Goal: Information Seeking & Learning: Learn about a topic

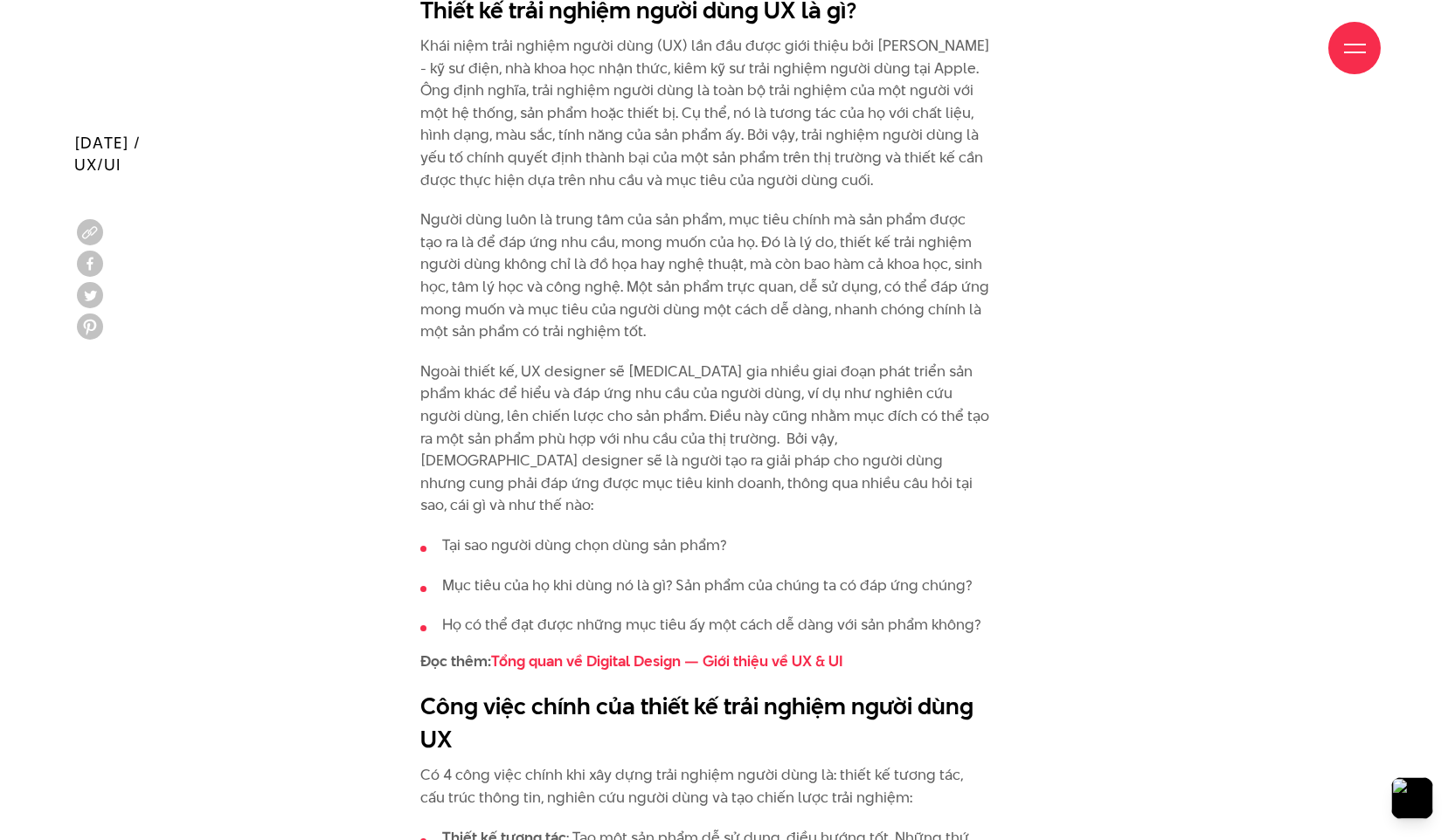
scroll to position [2025, 0]
drag, startPoint x: 680, startPoint y: 116, endPoint x: 732, endPoint y: 113, distance: 52.1
click at [732, 113] on p "Khái niệm trải nghiệm người dùng (UX) lần đầu được giới thiệu bởi [PERSON_NAME]…" at bounding box center [706, 112] width 570 height 157
drag, startPoint x: 426, startPoint y: 9, endPoint x: 690, endPoint y: 22, distance: 264.3
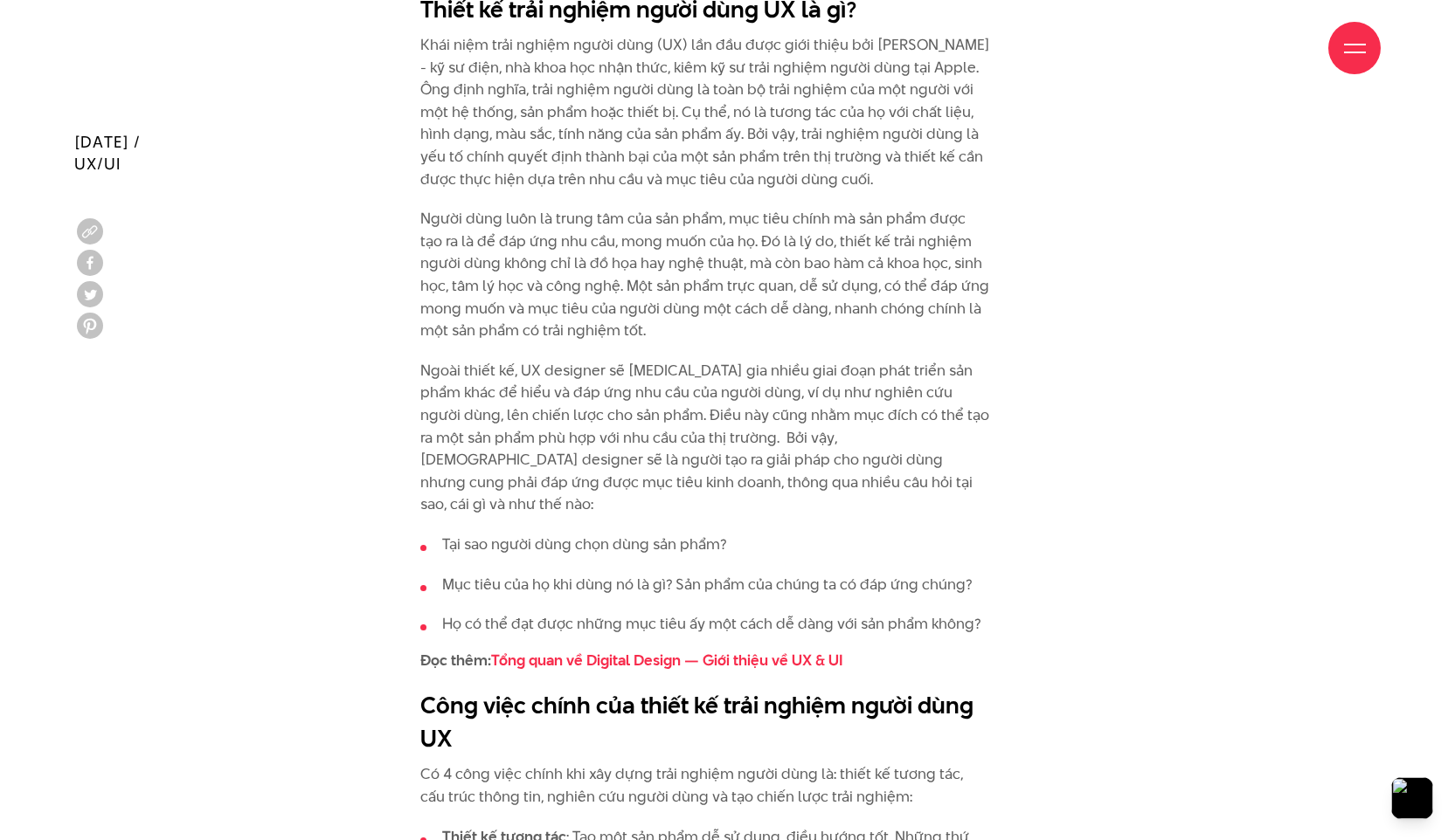
click at [690, 22] on div "Giới thiệu Dự án Dịch vụ Góc nhìn Liên hệ" at bounding box center [727, 48] width 1306 height 96
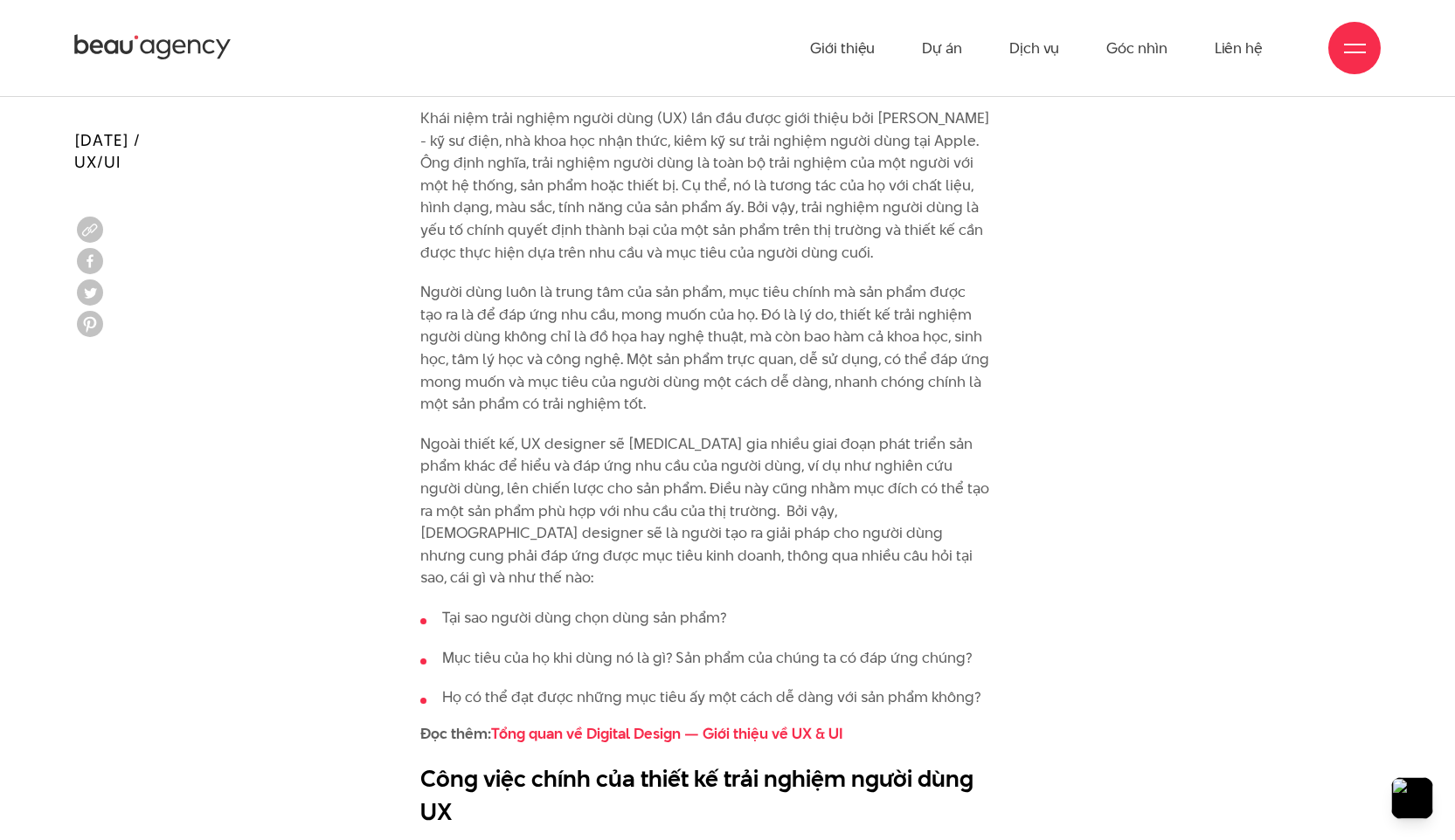
scroll to position [1951, 0]
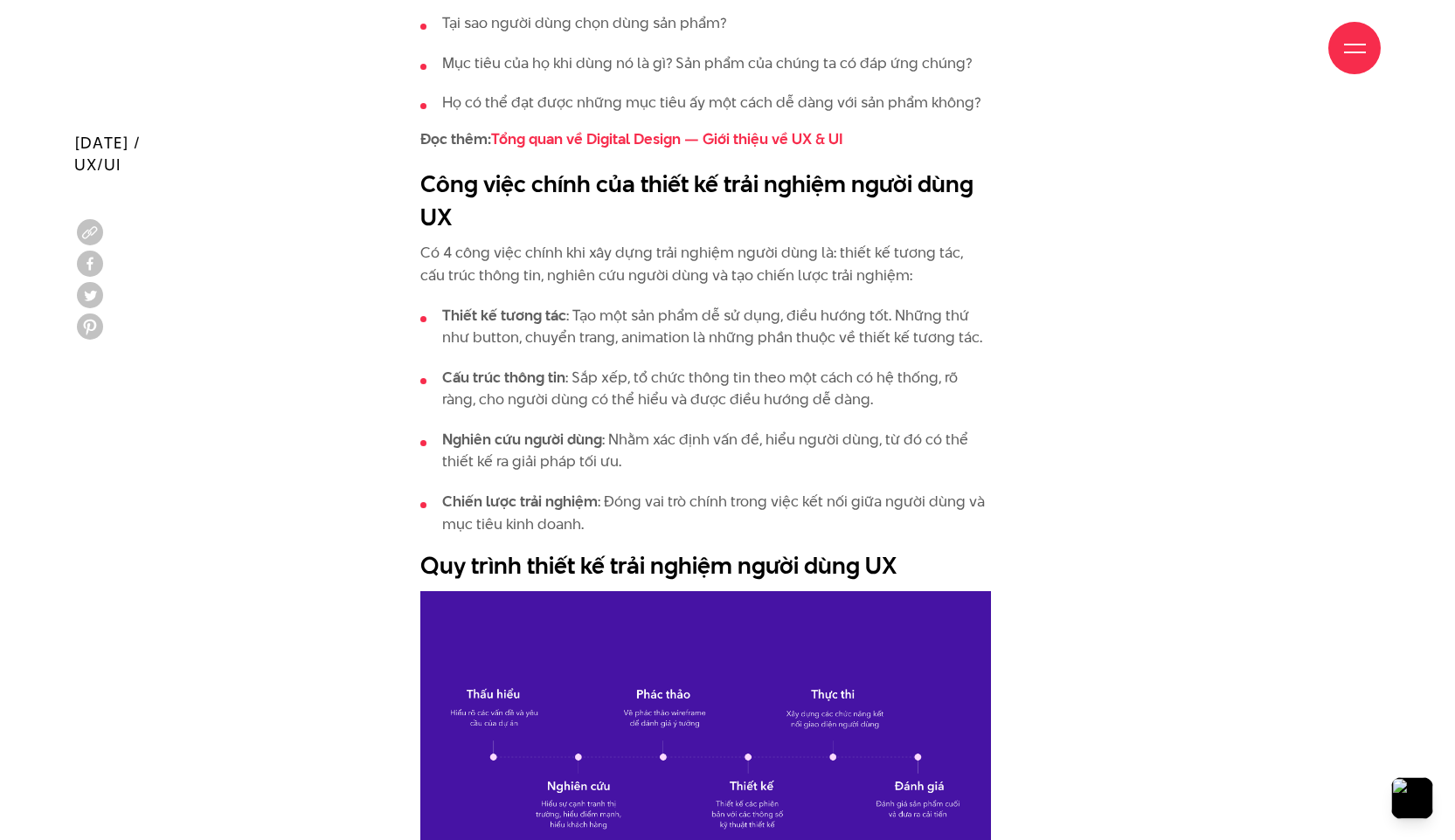
scroll to position [2558, 0]
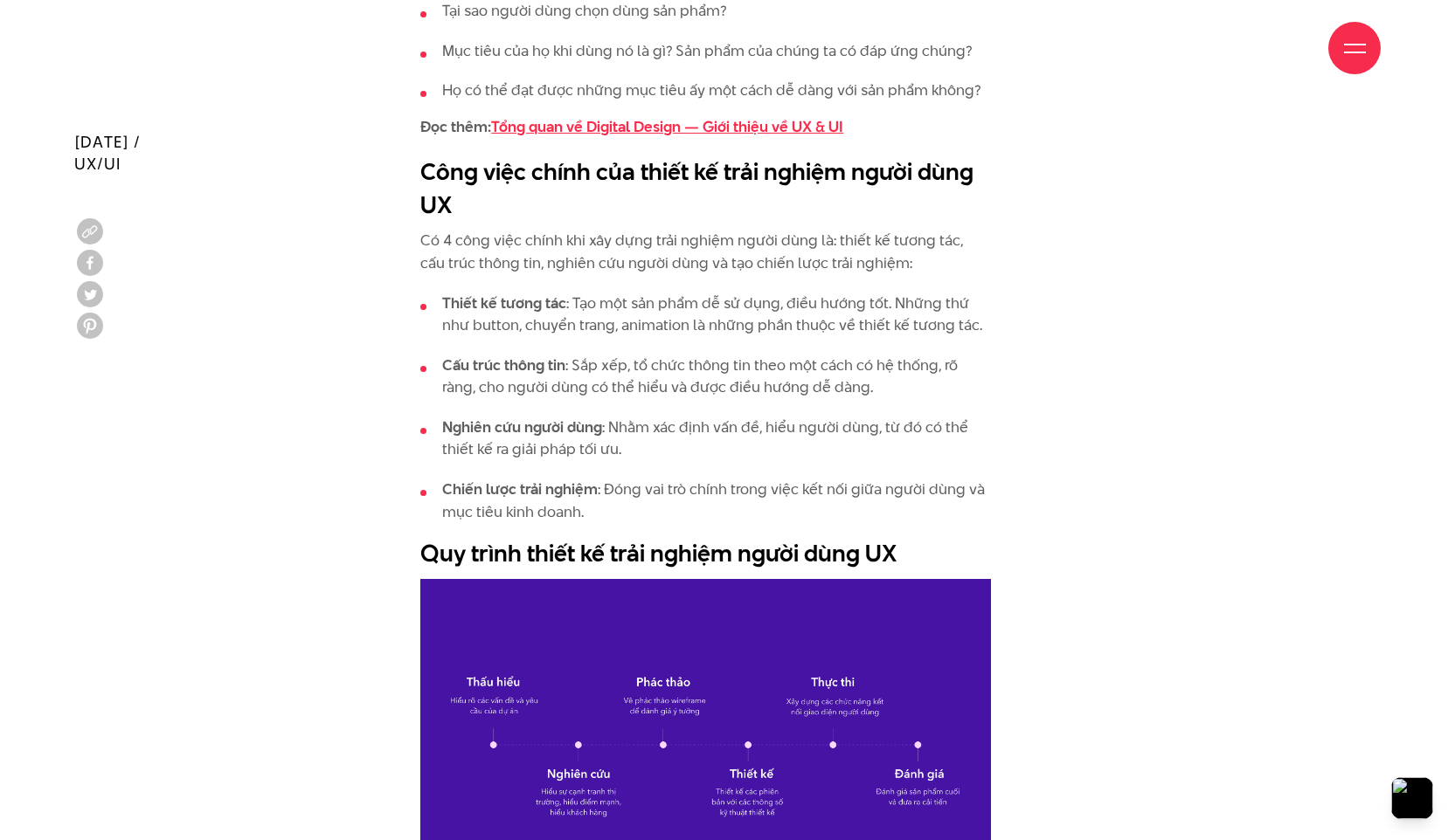
click at [706, 116] on link "Tổng quan về Digital Design — Giới thiệu về UX & UI" at bounding box center [666, 126] width 352 height 21
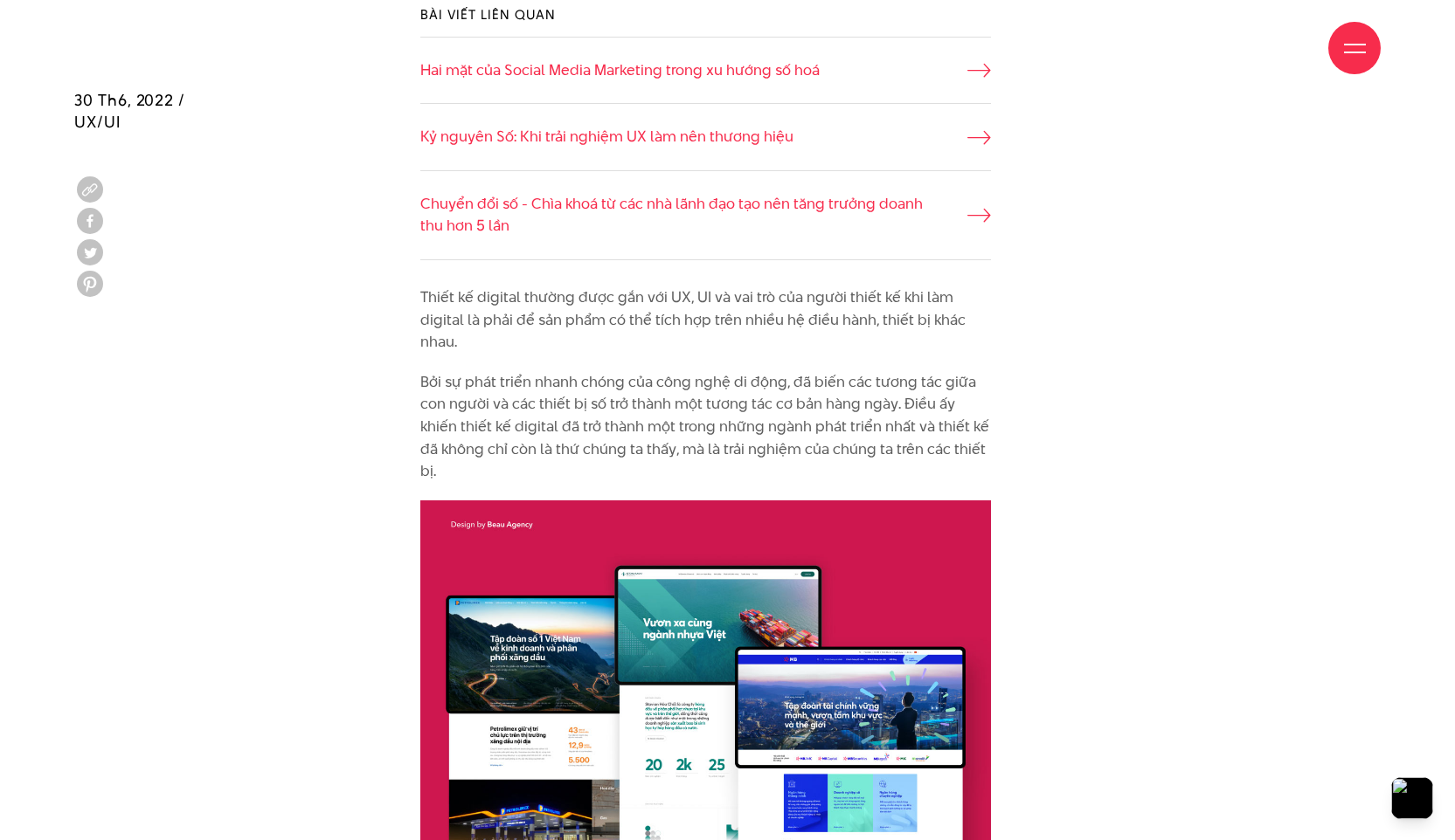
scroll to position [1421, 0]
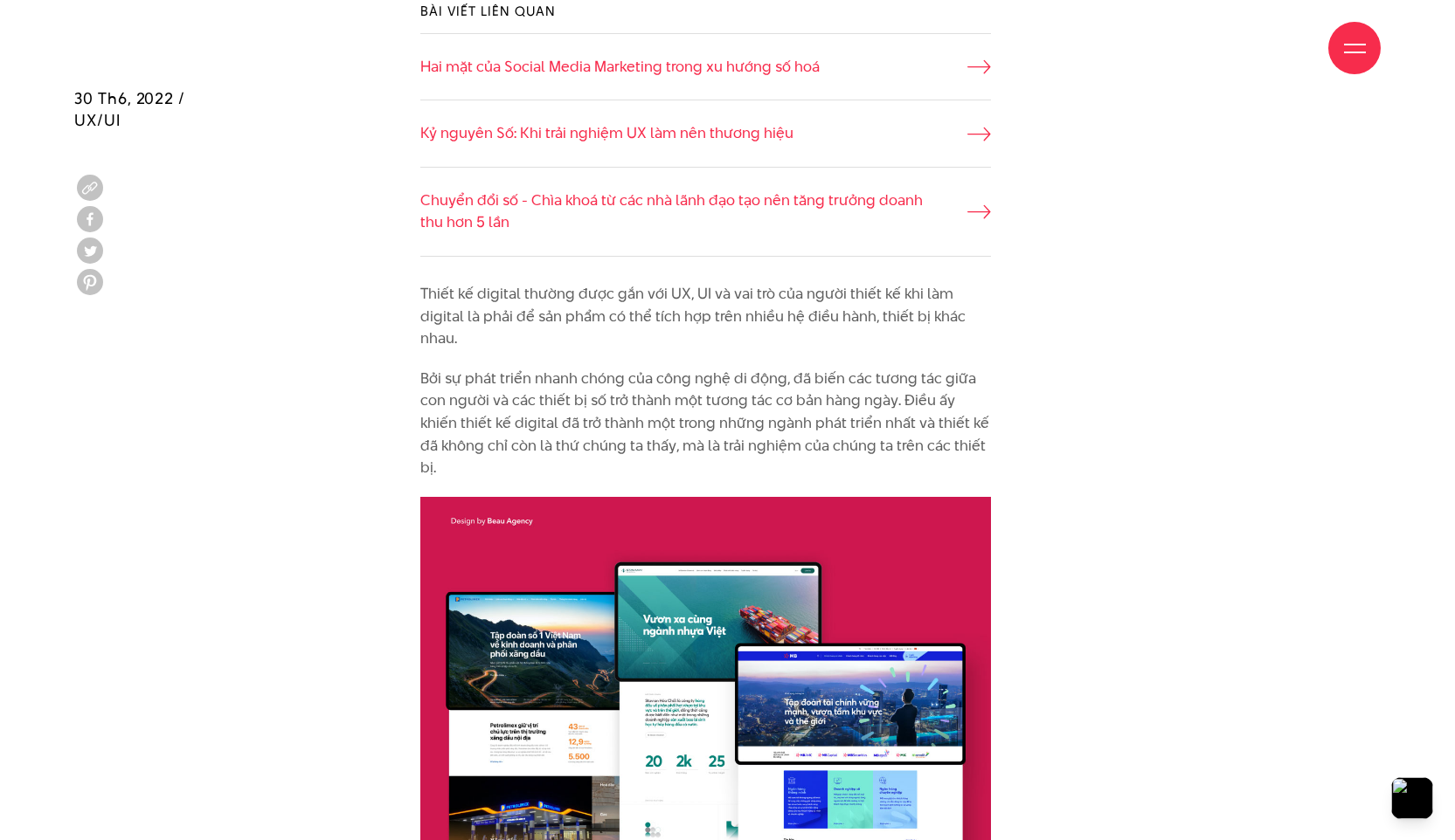
click at [753, 85] on div "Giới thiệu Dự án Dịch vụ Góc nhìn Liên hệ" at bounding box center [727, 48] width 1306 height 96
click at [781, 75] on div "Giới thiệu Dự án Dịch vụ Góc nhìn Liên hệ" at bounding box center [727, 48] width 1306 height 96
click at [785, 68] on div "Giới thiệu Dự án Dịch vụ Góc nhìn Liên hệ" at bounding box center [727, 48] width 1306 height 96
click at [970, 62] on div "Giới thiệu Dự án Dịch vụ Góc nhìn Liên hệ" at bounding box center [727, 48] width 1306 height 96
click at [987, 64] on div "Giới thiệu Dự án Dịch vụ Góc nhìn Liên hệ" at bounding box center [727, 48] width 1306 height 96
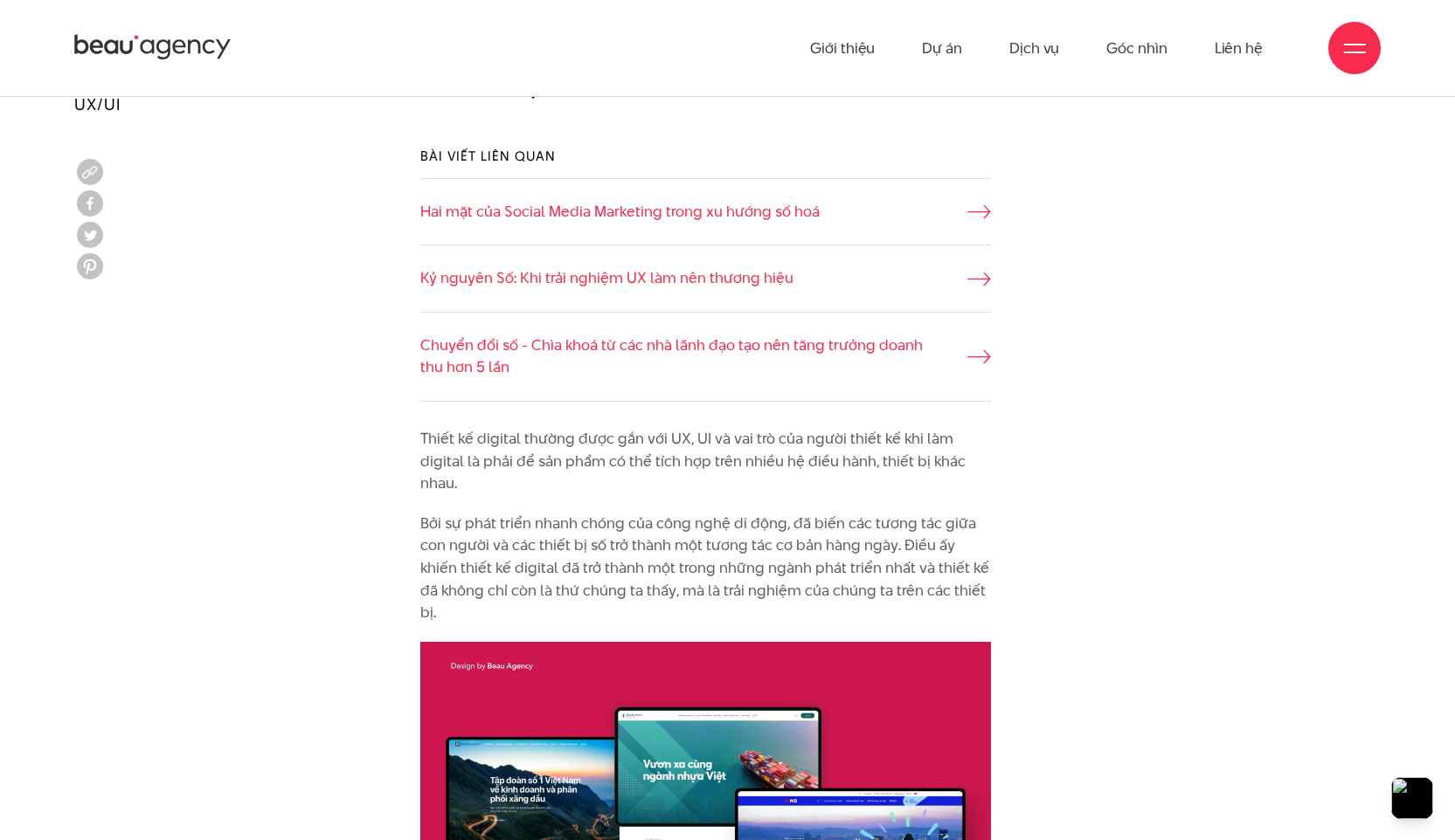
scroll to position [1260, 0]
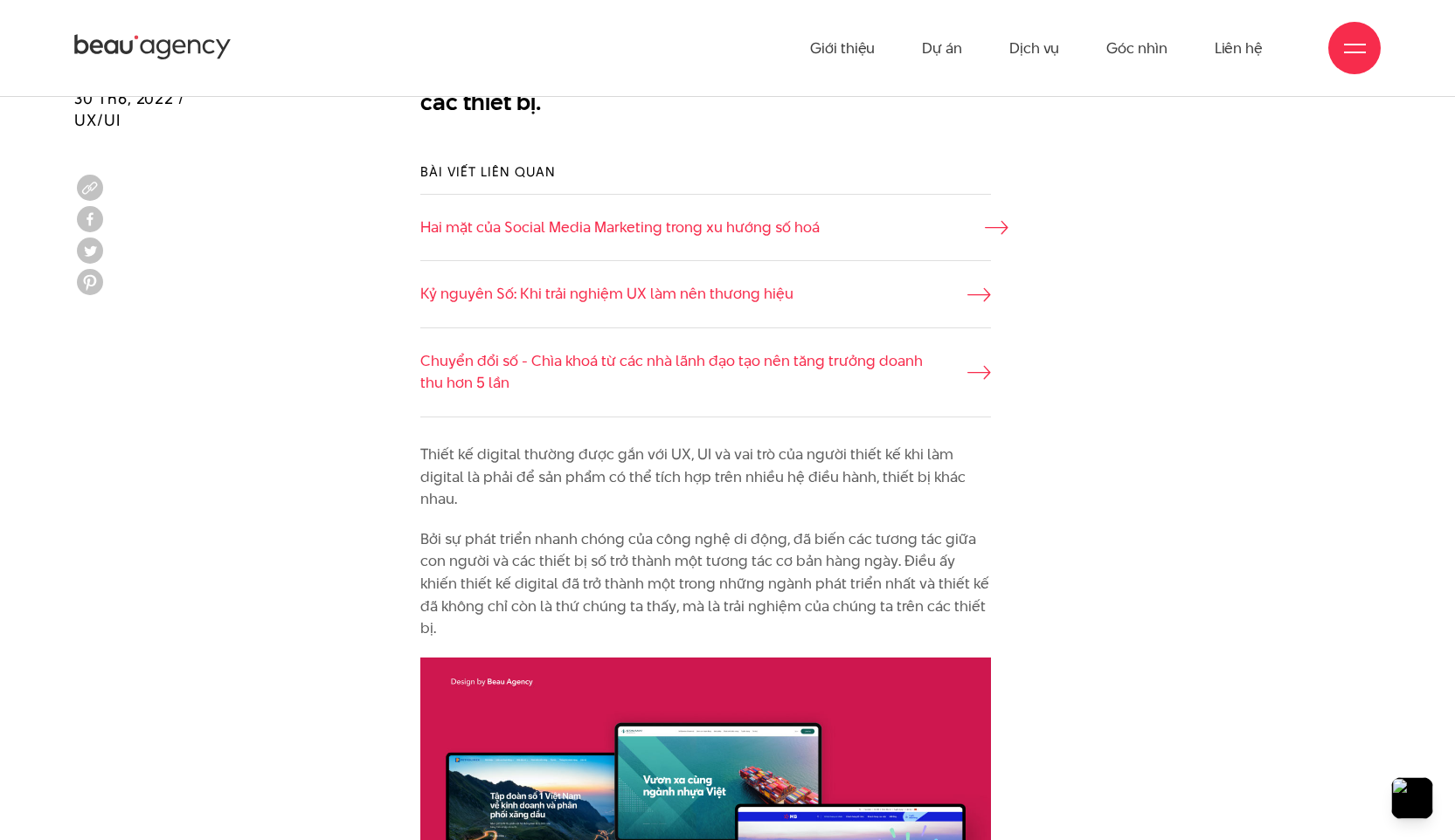
click at [733, 220] on link "Hai mặt của Social Media Marketing trong xu hướng số hoá" at bounding box center [706, 227] width 570 height 22
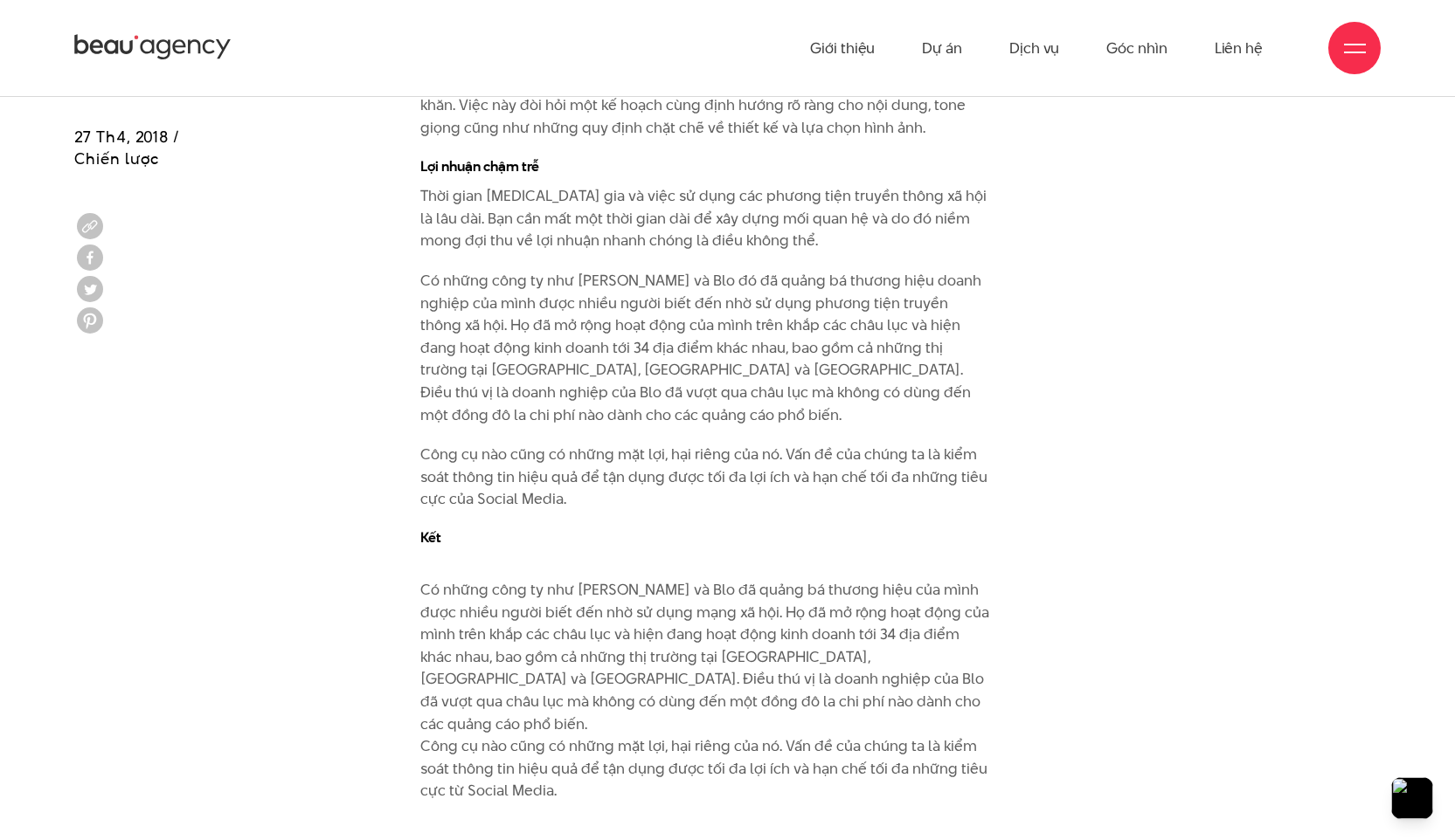
scroll to position [4330, 0]
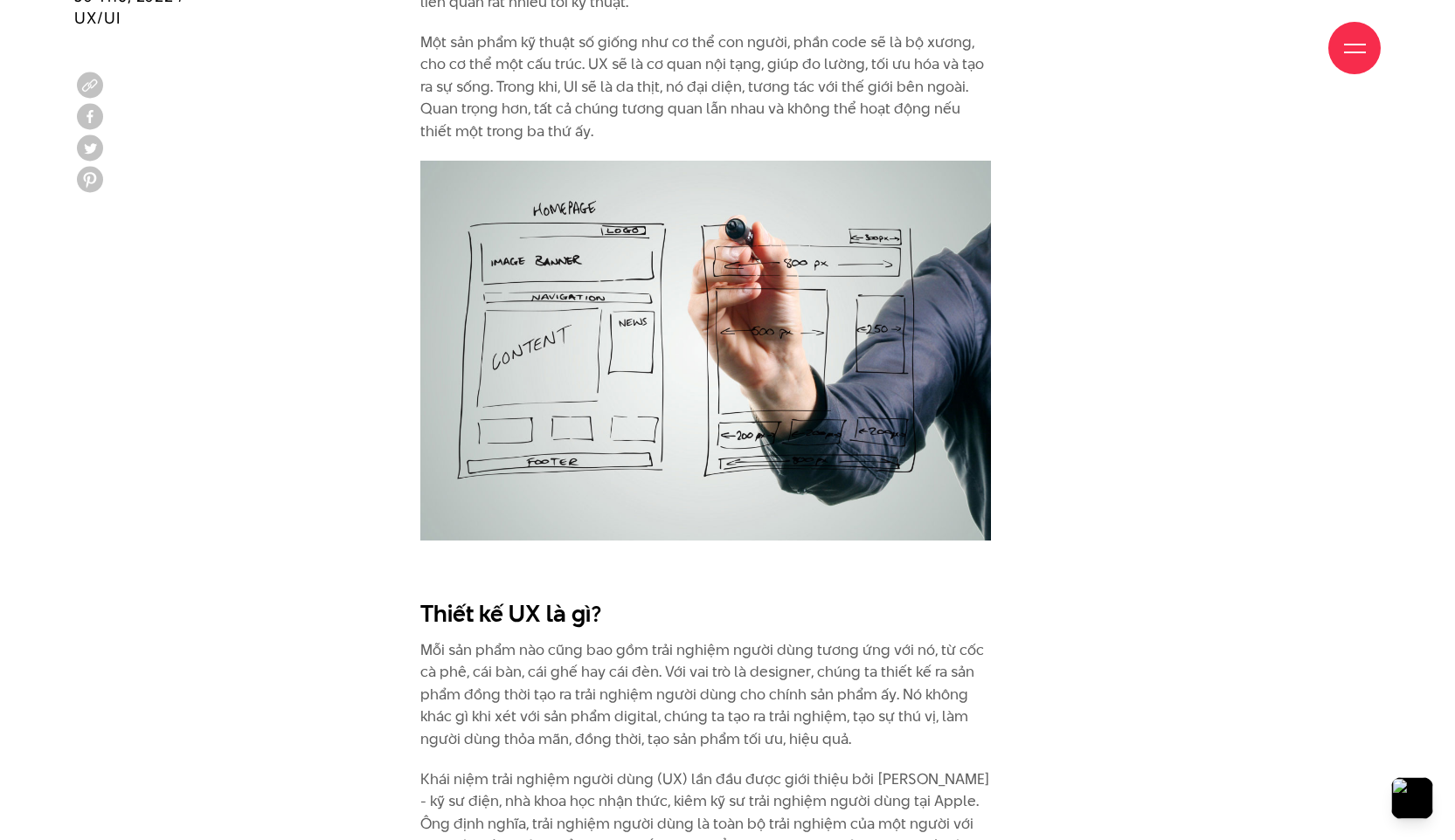
scroll to position [2582, 0]
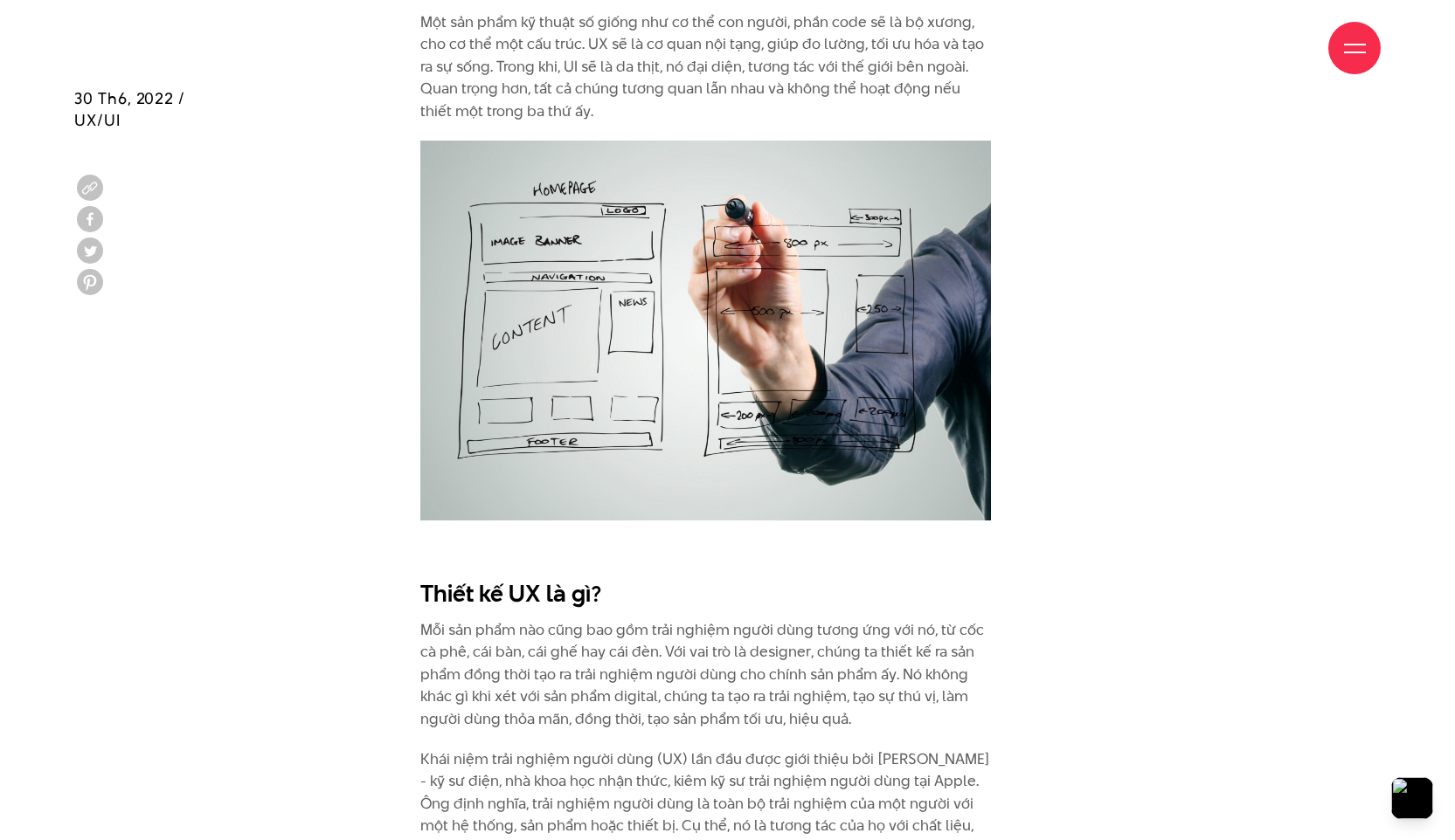
click at [938, 839] on p "Khái niệm trải nghiệm người dùng (UX) lần đầu được giới thiệu bởi [PERSON_NAME]…" at bounding box center [706, 827] width 570 height 157
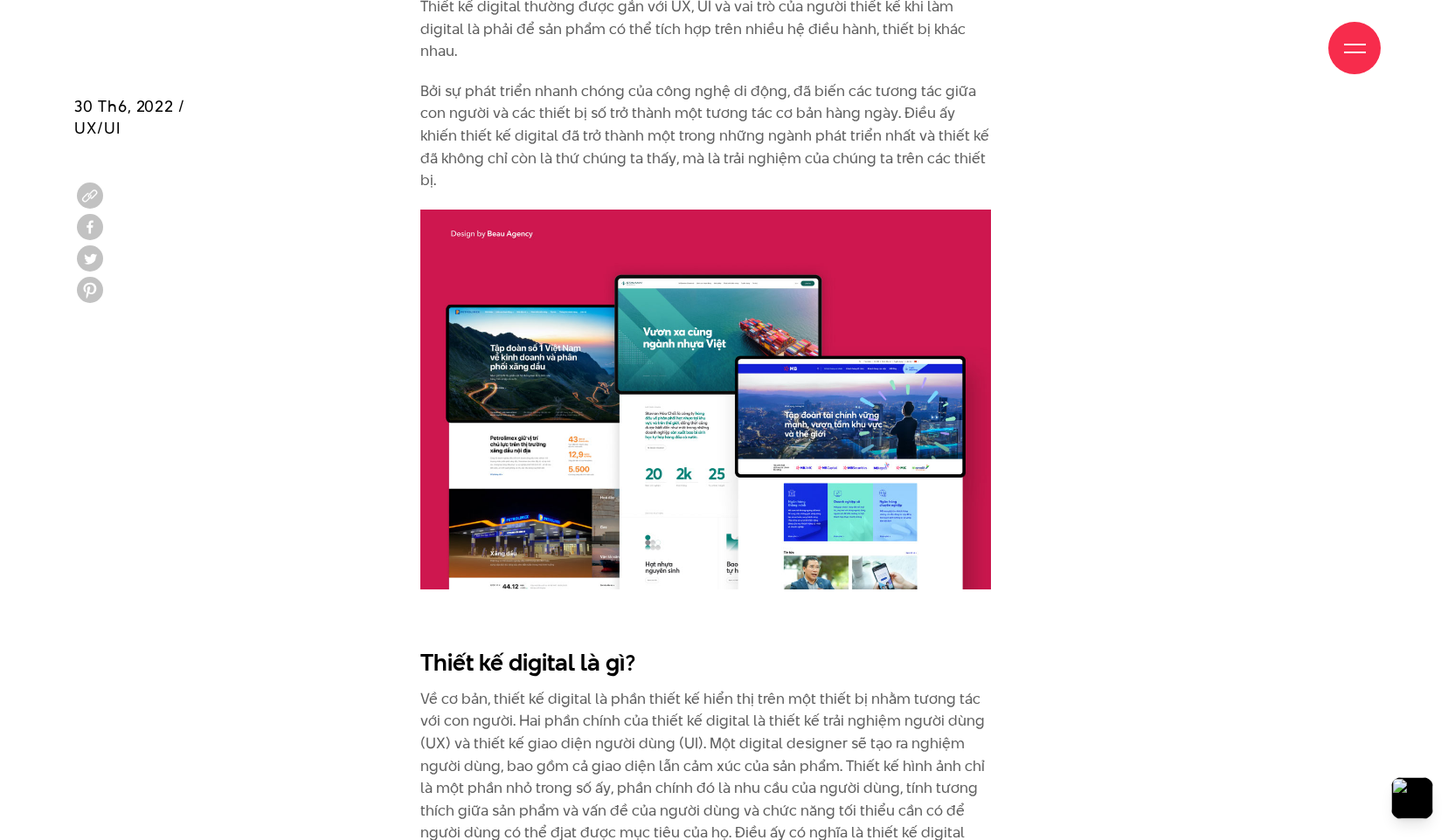
scroll to position [1720, 0]
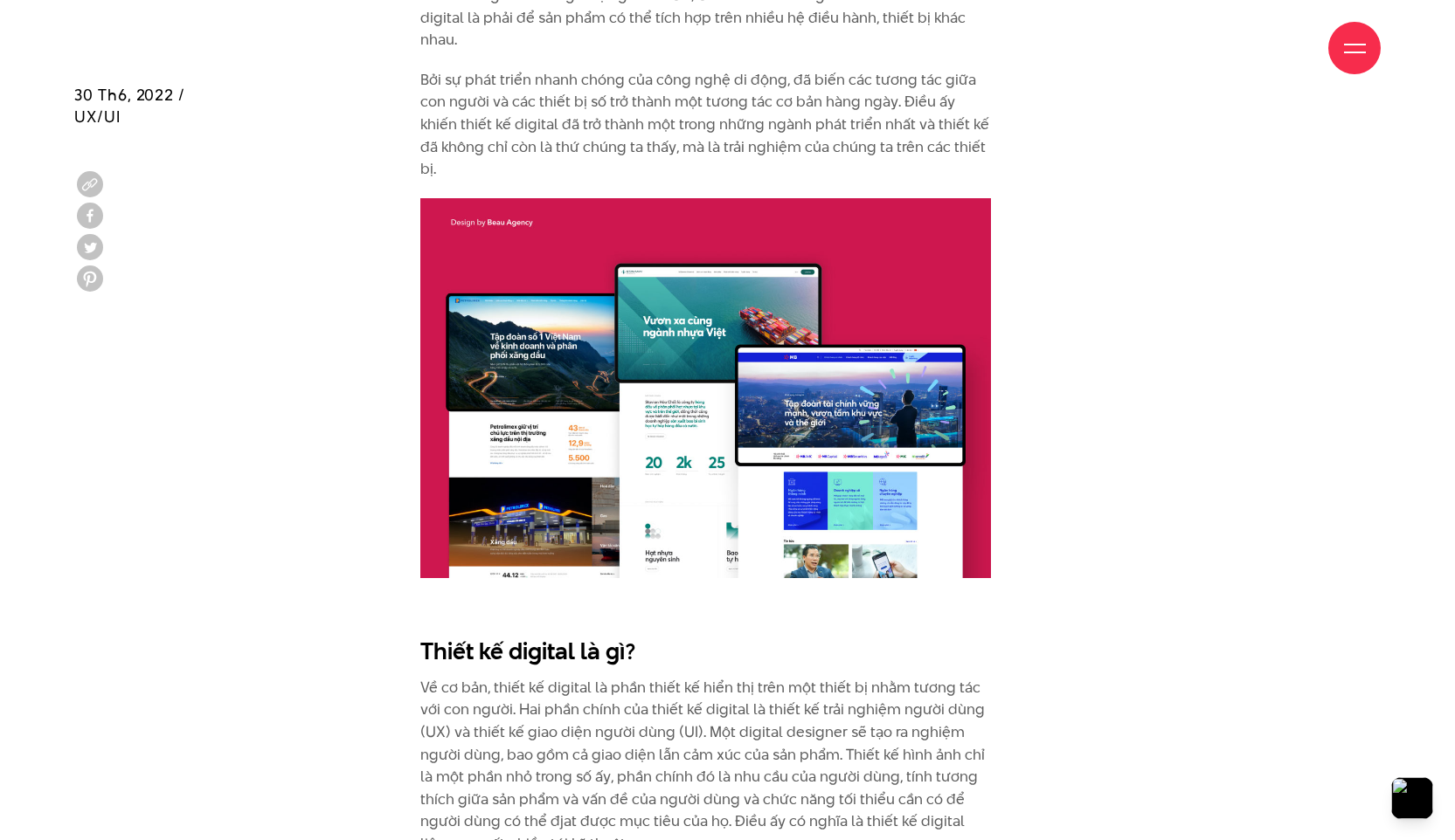
drag, startPoint x: 938, startPoint y: 839, endPoint x: 678, endPoint y: 835, distance: 260.0
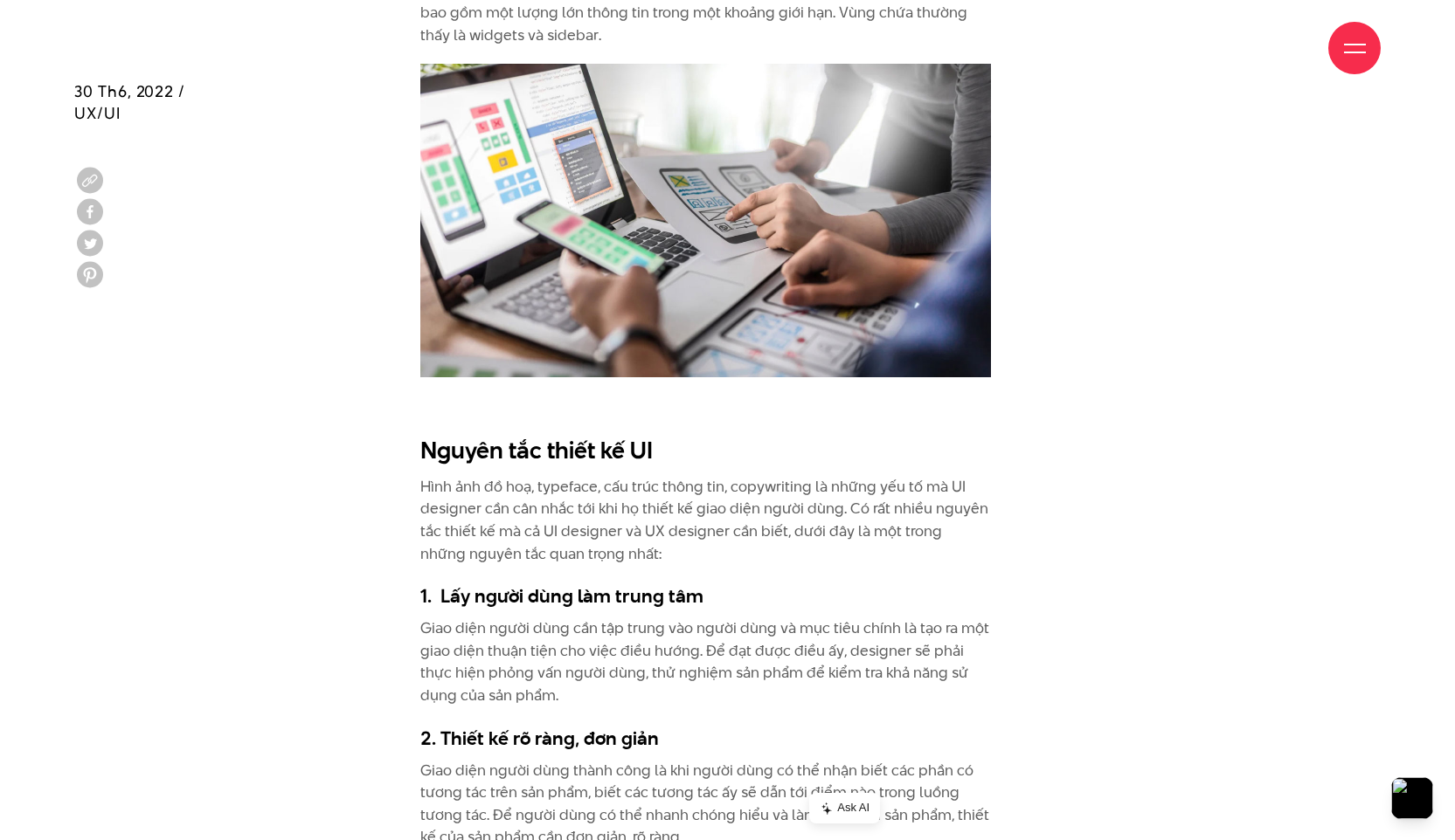
scroll to position [6224, 0]
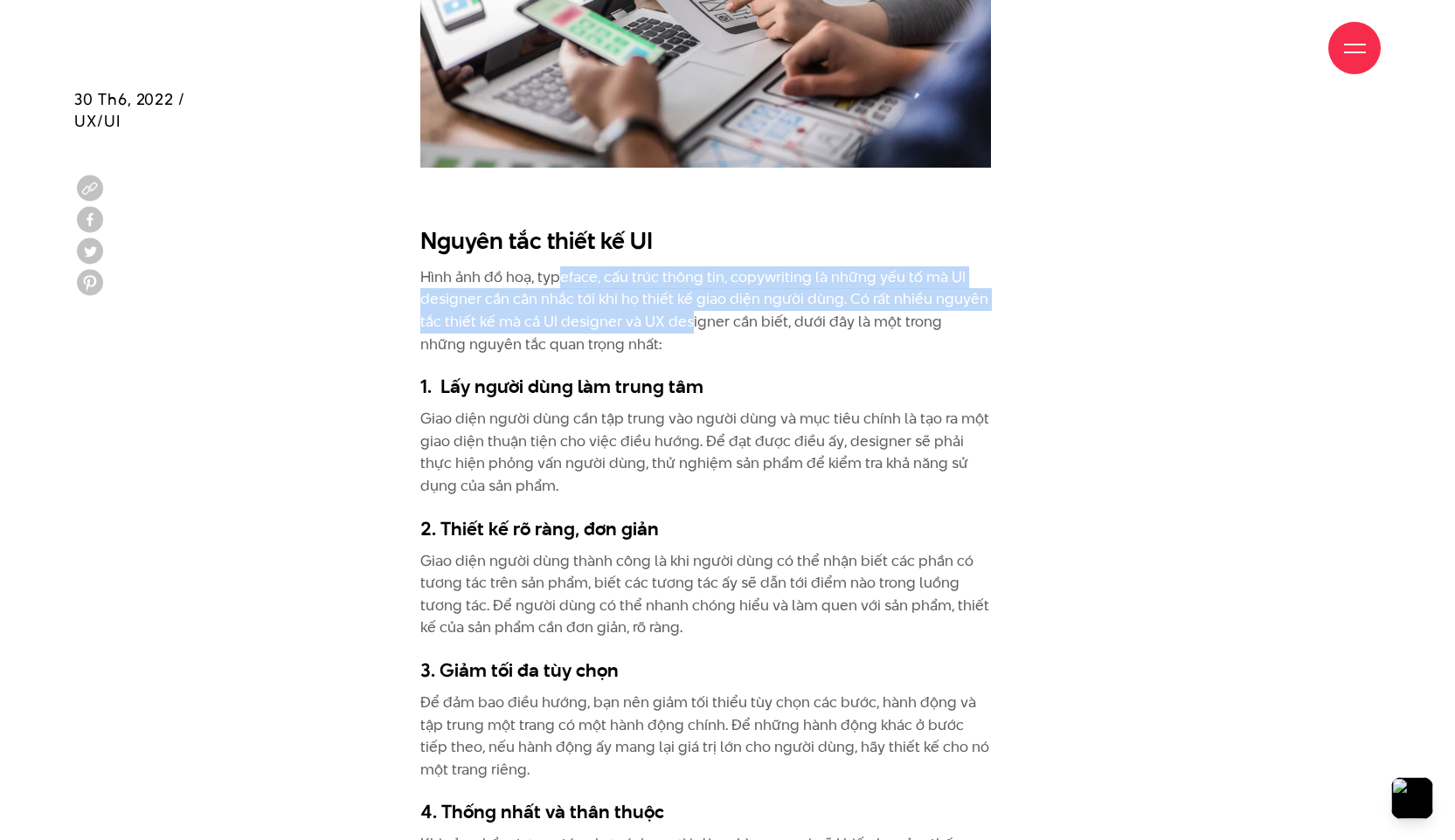
drag, startPoint x: 559, startPoint y: 240, endPoint x: 688, endPoint y: 285, distance: 136.6
click at [688, 285] on p "Hình ảnh đồ hoạ, typeface, cấu trúc thông tin, copywriting là những yếu tố mà U…" at bounding box center [706, 311] width 570 height 89
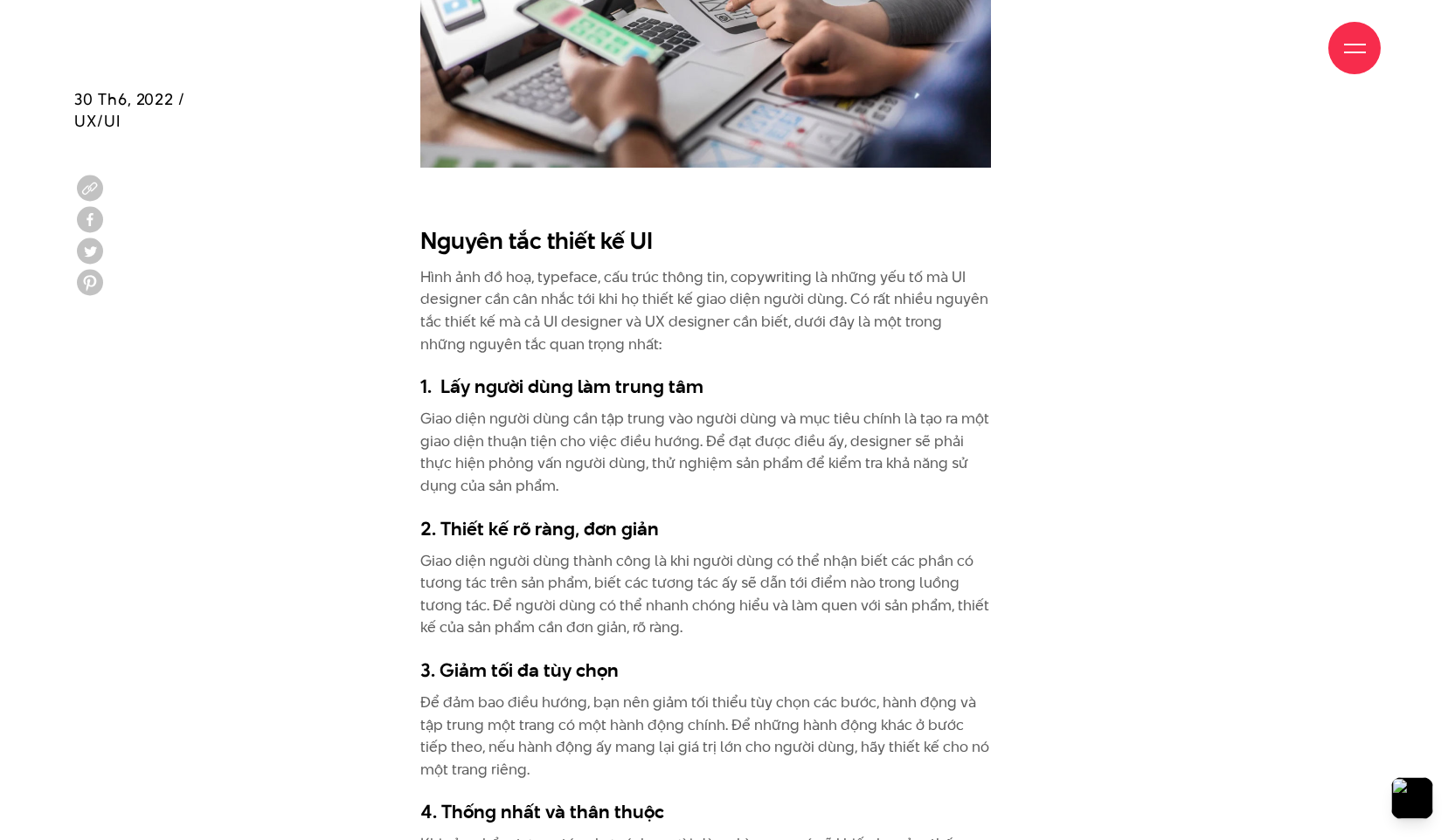
click at [1368, 45] on div at bounding box center [1354, 48] width 53 height 53
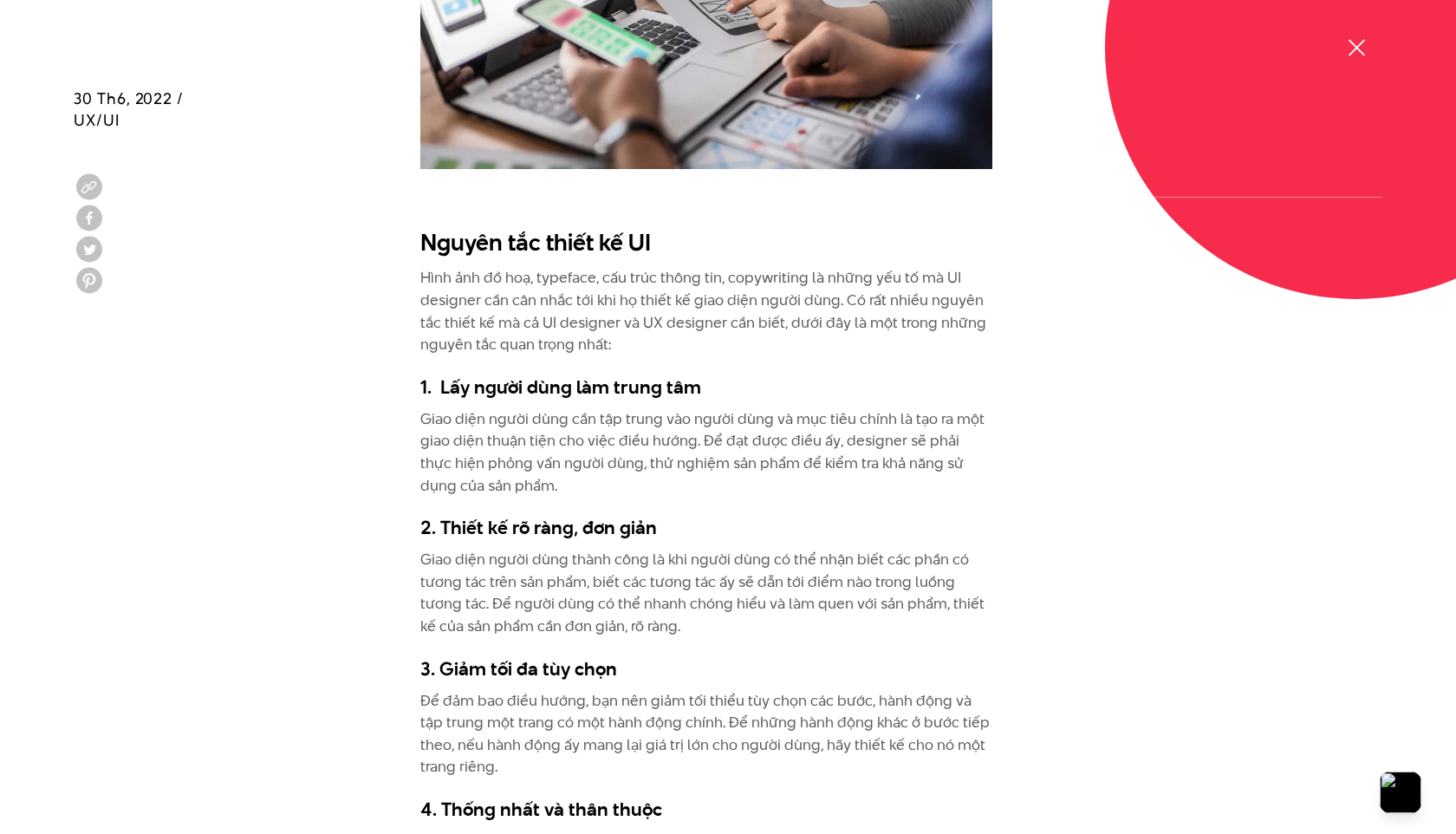
click at [1356, 47] on span at bounding box center [1356, 47] width 17 height 17
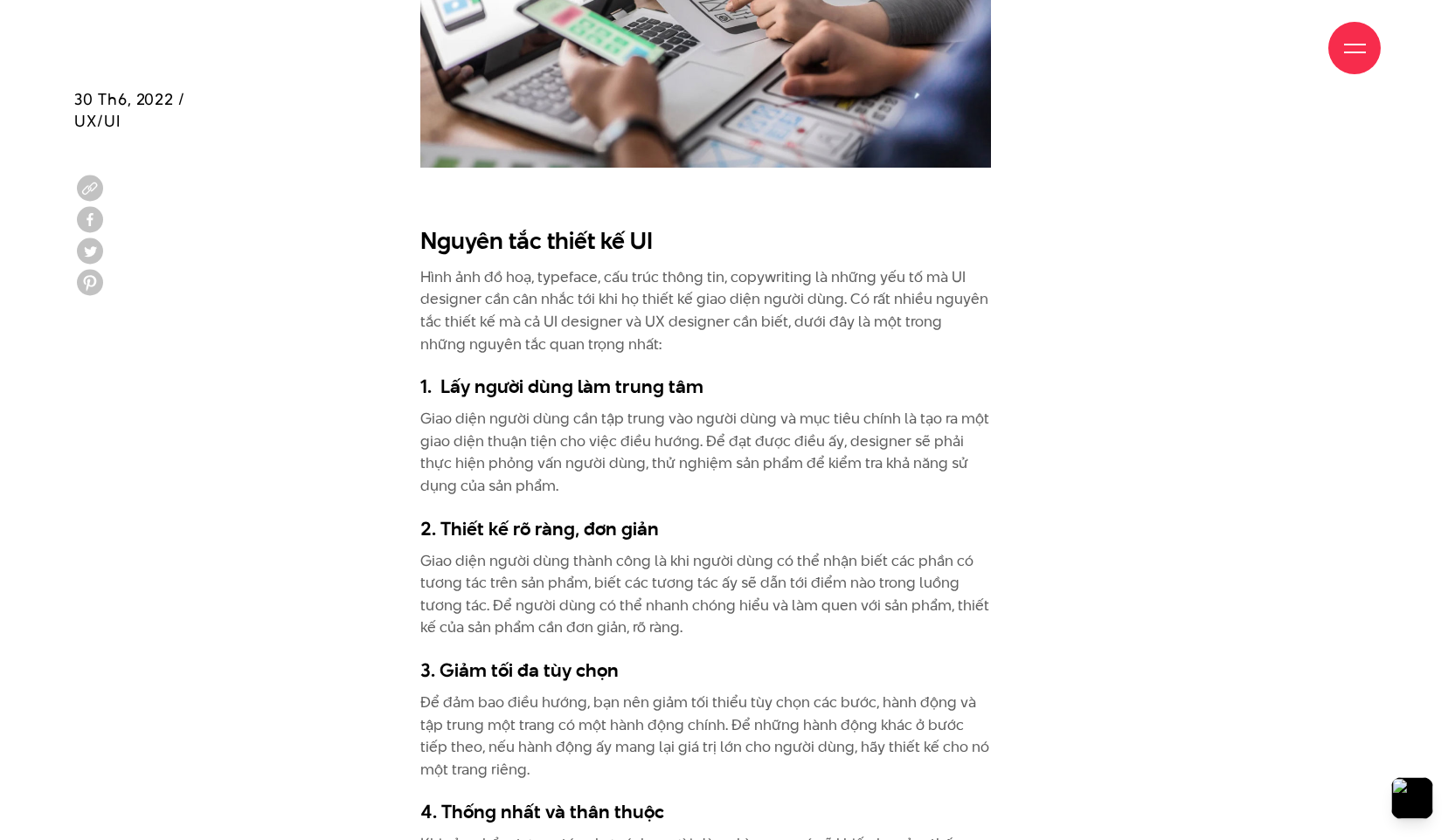
click at [1361, 46] on div at bounding box center [1354, 48] width 22 height 22
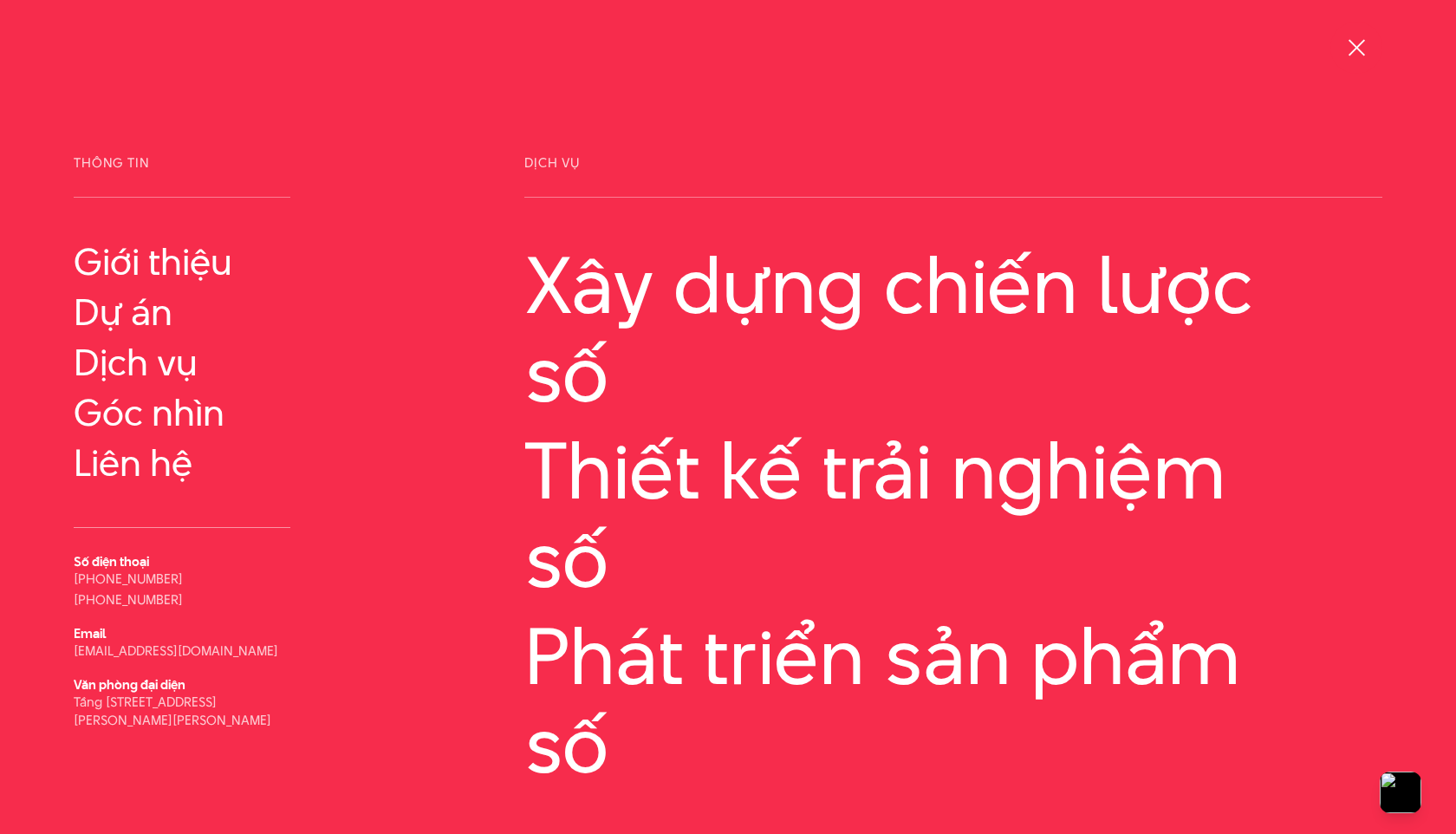
click at [1362, 46] on div at bounding box center [1357, 48] width 22 height 22
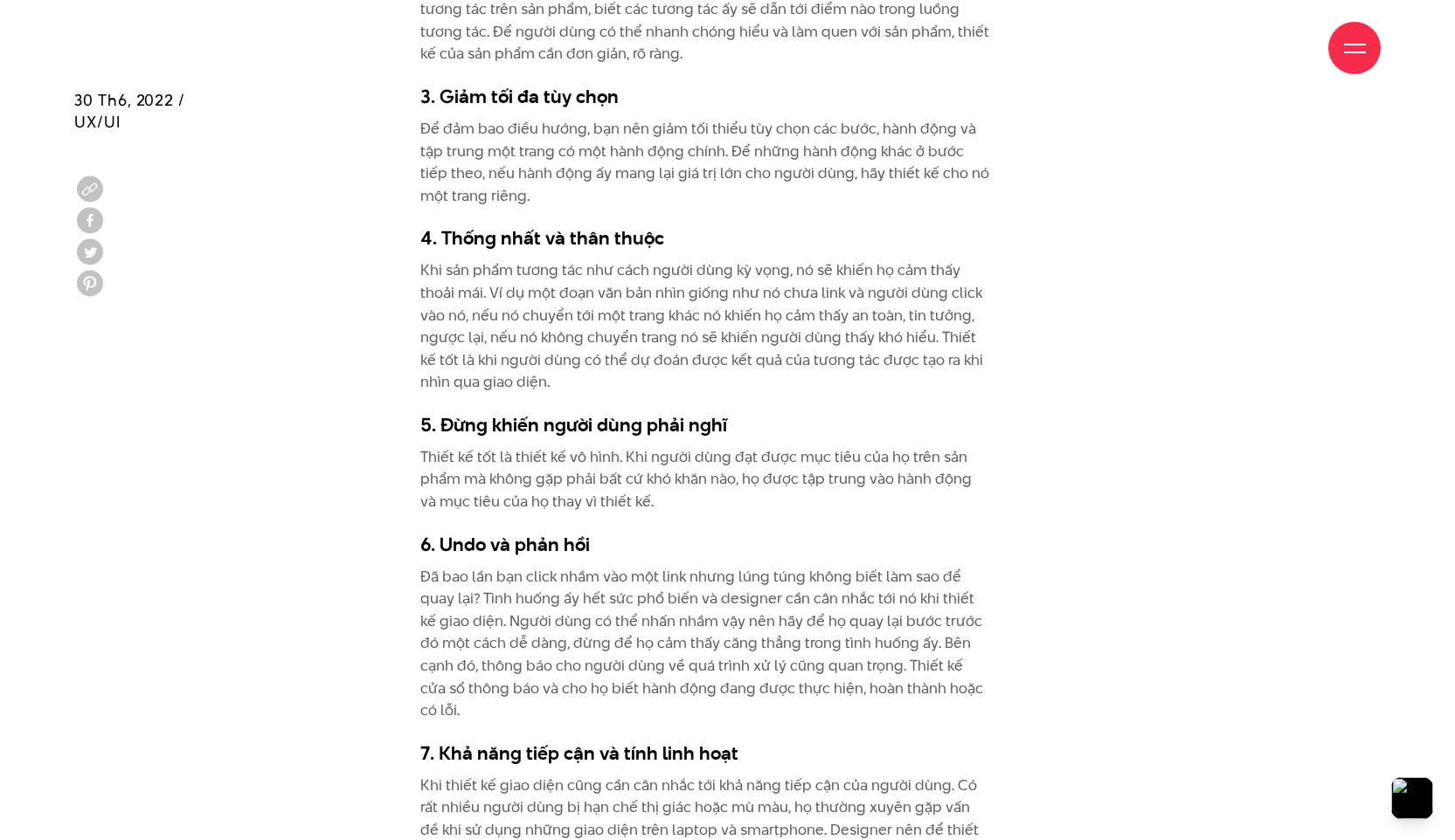
scroll to position [6798, 0]
click at [771, 320] on p "Khi sản phẩm tương tác như cách người dùng kỳ vọng, nó sẽ khiến họ cảm thấy tho…" at bounding box center [706, 325] width 570 height 135
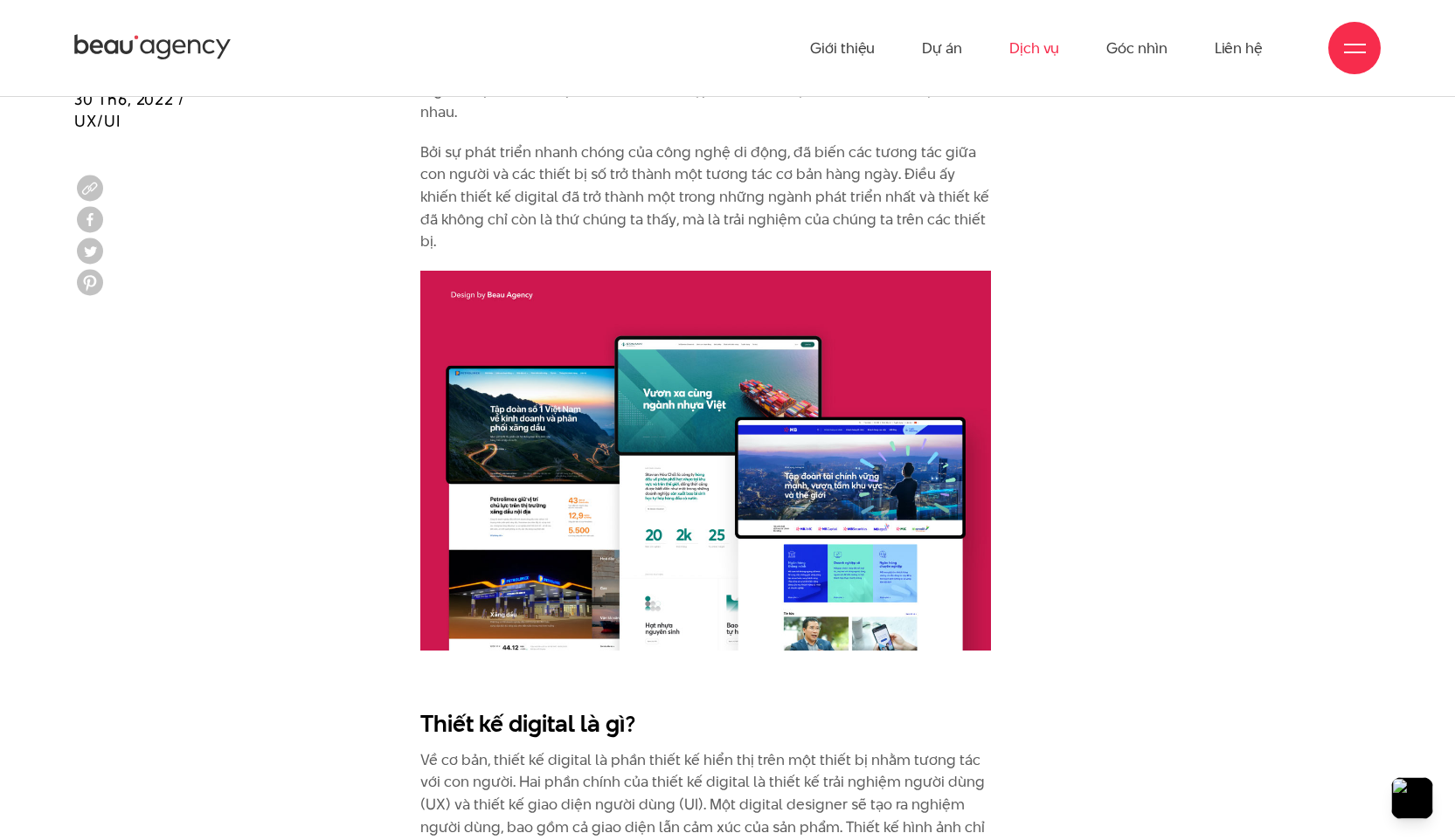
scroll to position [0, 0]
